Goal: Transaction & Acquisition: Purchase product/service

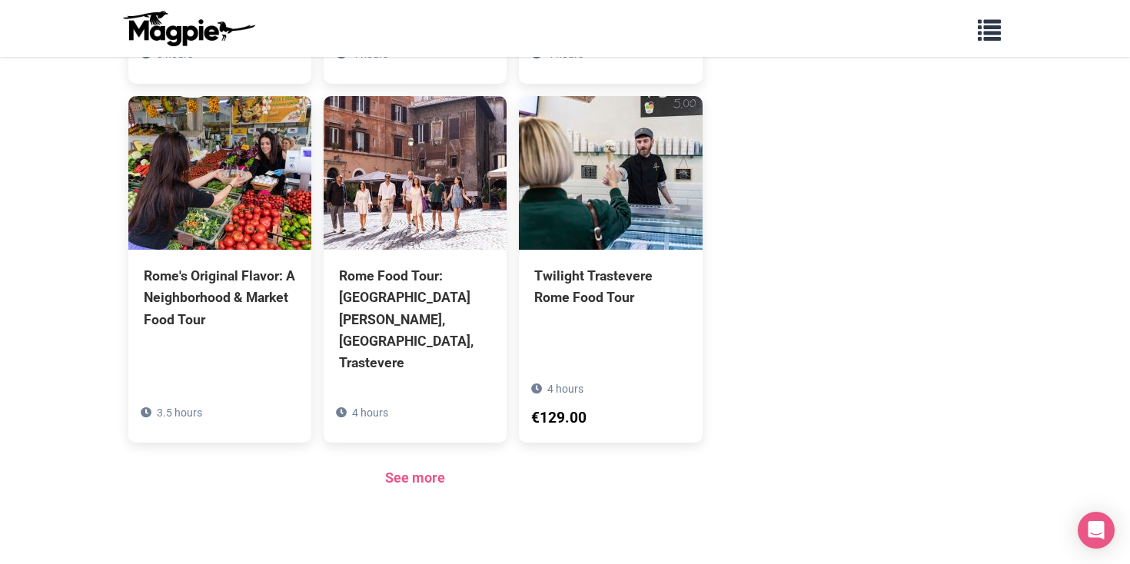
scroll to position [1107, 0]
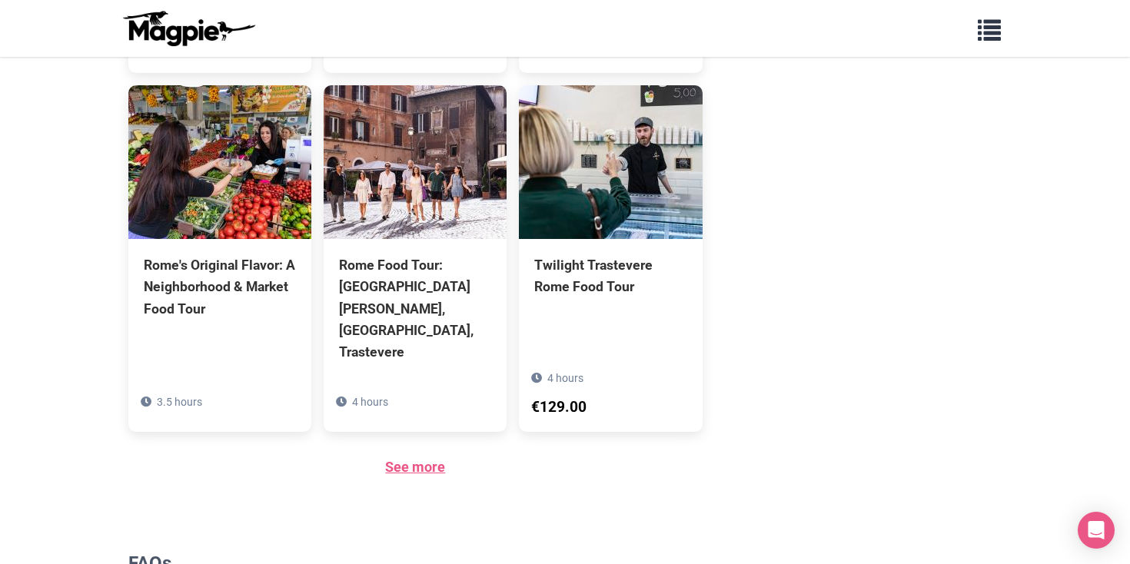
click at [418, 459] on link "See more" at bounding box center [415, 467] width 60 height 16
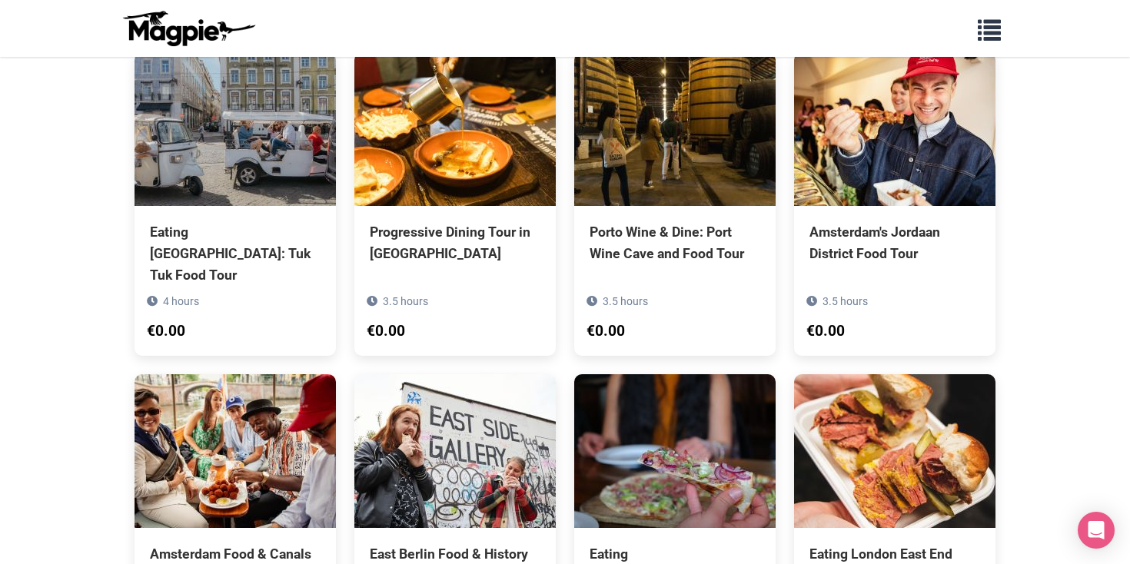
scroll to position [1248, 0]
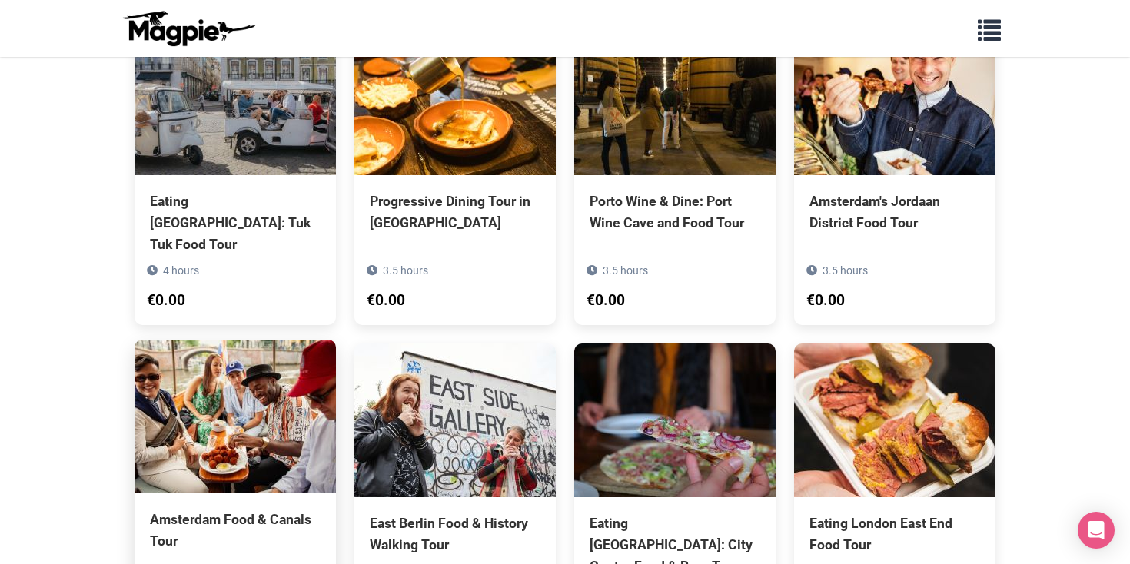
click at [221, 509] on div "Amsterdam Food & Canals Tour" at bounding box center [235, 530] width 171 height 43
